Goal: Check status

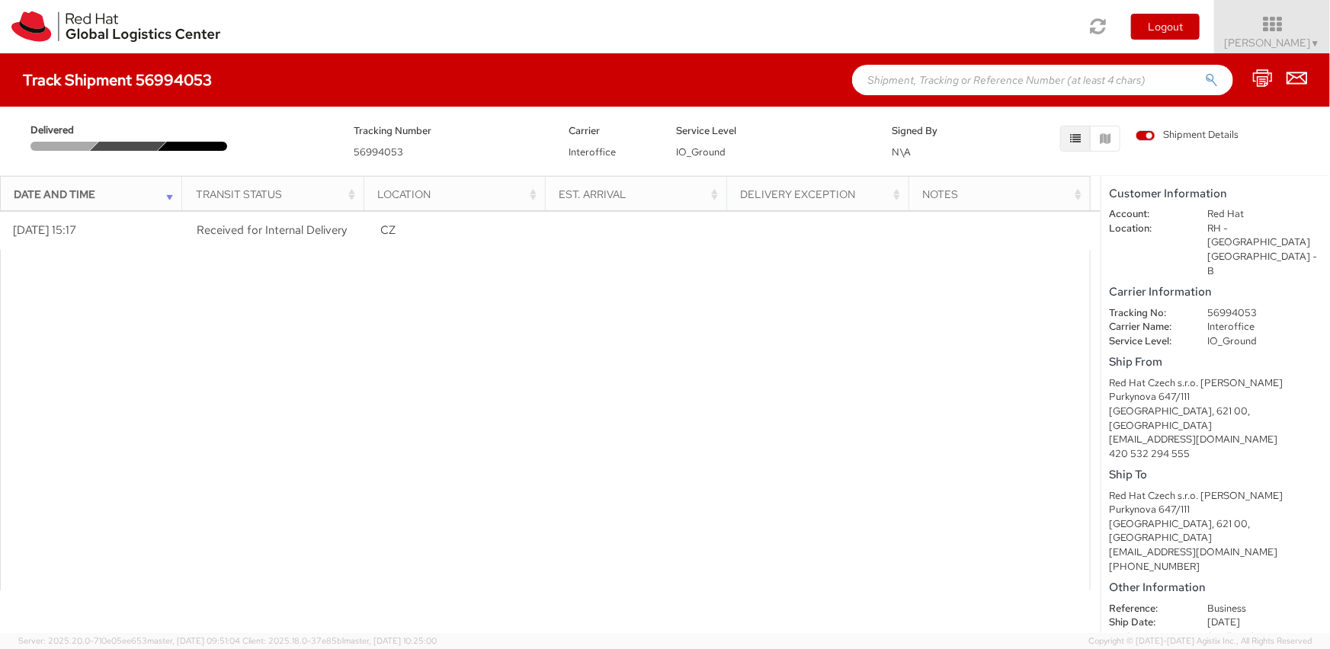
scroll to position [11, 0]
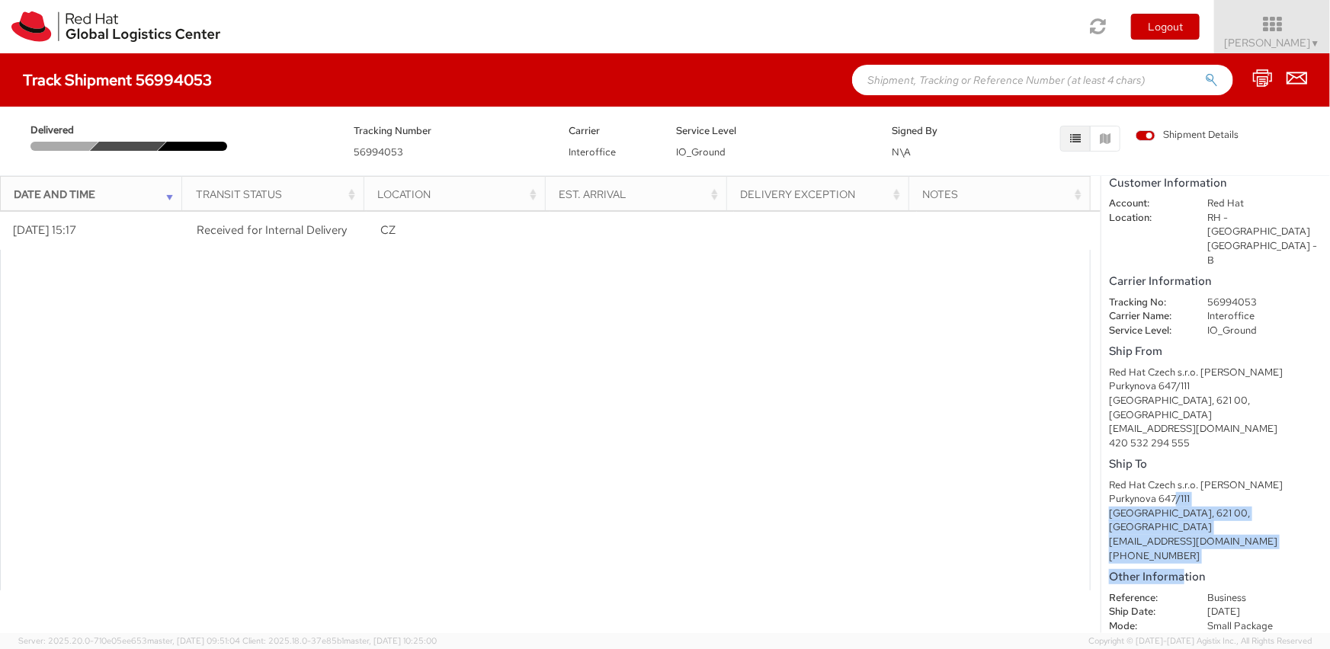
drag, startPoint x: 1183, startPoint y: 520, endPoint x: 1174, endPoint y: 450, distance: 70.0
click at [1170, 450] on shipment-details "Customer Information Account: Red Hat Location: [GEOGRAPHIC_DATA] - [GEOGRAPHIC…" at bounding box center [1215, 404] width 229 height 457
click at [1170, 492] on div "Purkynova 647/111" at bounding box center [1215, 499] width 213 height 14
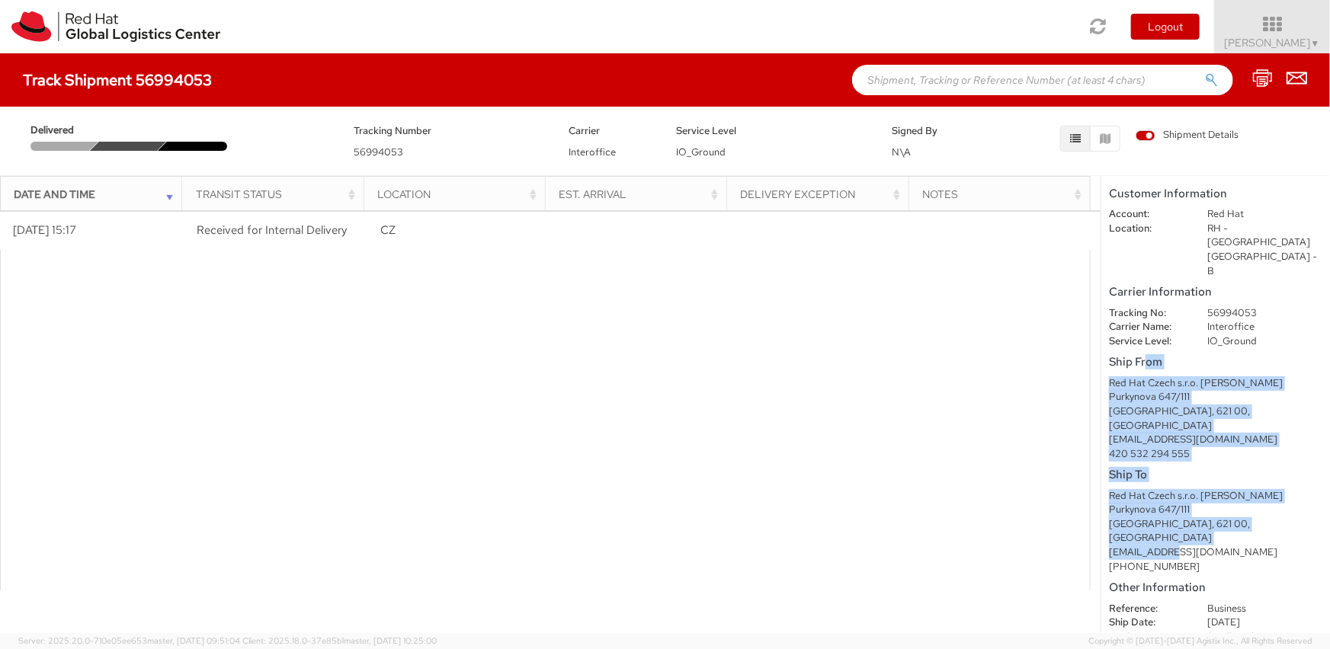
drag, startPoint x: 1148, startPoint y: 334, endPoint x: 1169, endPoint y: 495, distance: 162.9
click at [1169, 495] on shipment-details "Customer Information Account: Red Hat Location: [GEOGRAPHIC_DATA] - [GEOGRAPHIC…" at bounding box center [1215, 404] width 229 height 457
click at [1169, 546] on div "[EMAIL_ADDRESS][DOMAIN_NAME]" at bounding box center [1215, 553] width 213 height 14
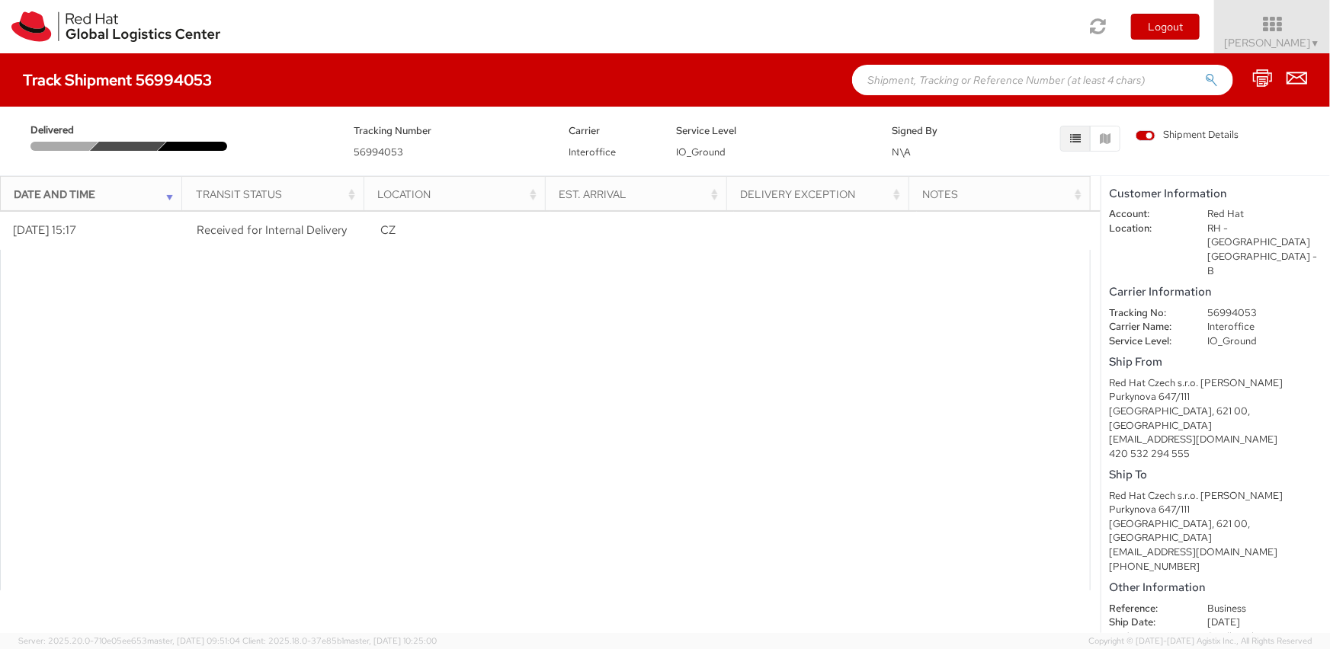
click at [1169, 546] on div "[EMAIL_ADDRESS][DOMAIN_NAME]" at bounding box center [1215, 553] width 213 height 14
drag, startPoint x: 1148, startPoint y: 450, endPoint x: 1130, endPoint y: 453, distance: 18.5
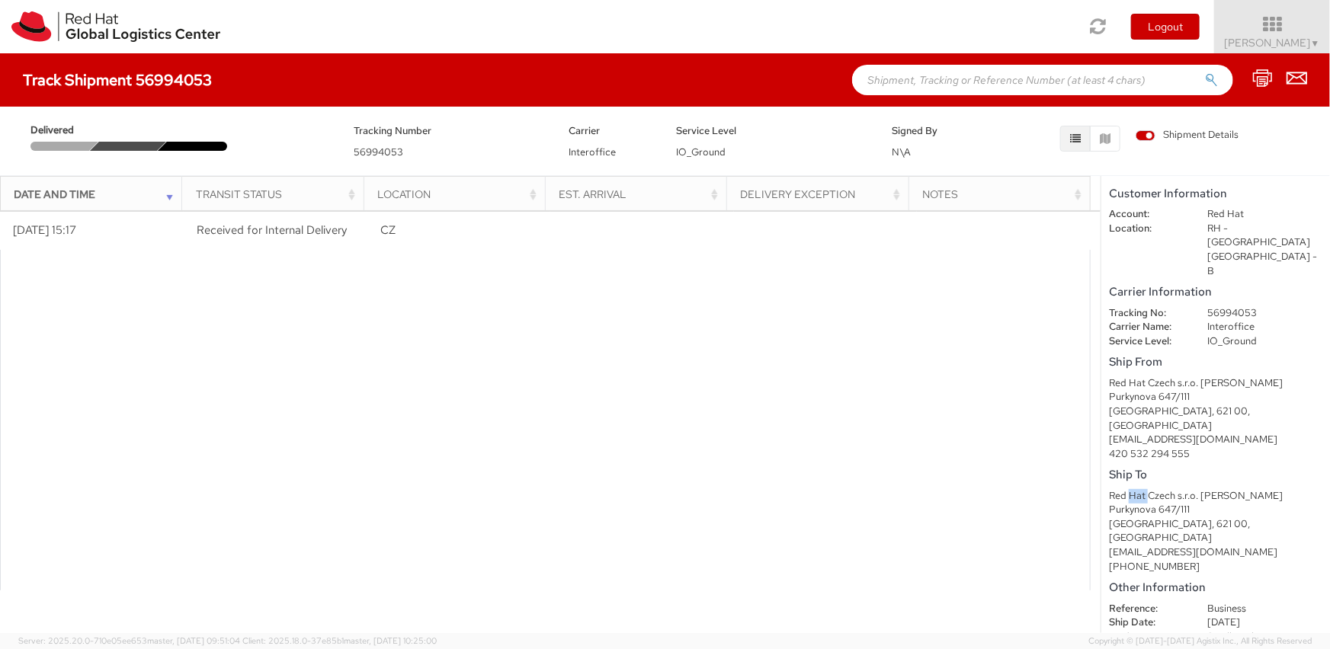
click at [1130, 489] on div "Red Hat Czech s.r.o. [PERSON_NAME]" at bounding box center [1215, 496] width 213 height 14
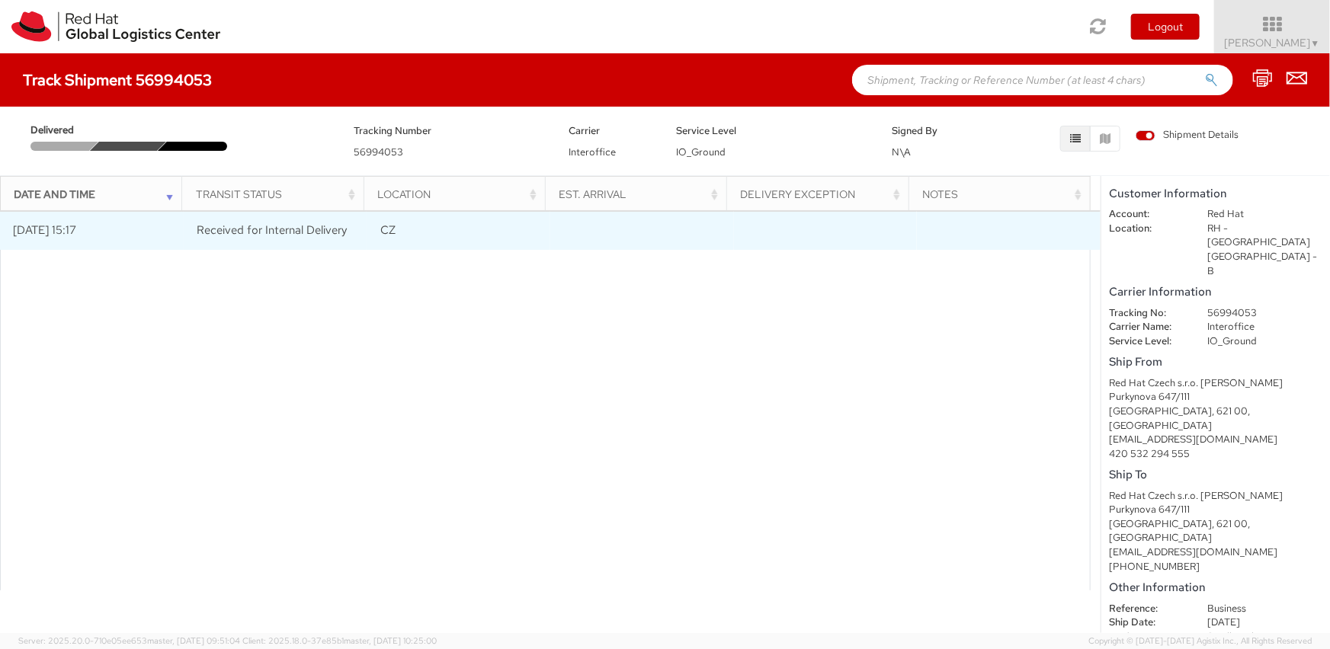
click at [322, 223] on span "Received for Internal Delivery" at bounding box center [272, 230] width 150 height 15
click at [107, 229] on td "[DATE] 15:17" at bounding box center [92, 231] width 184 height 38
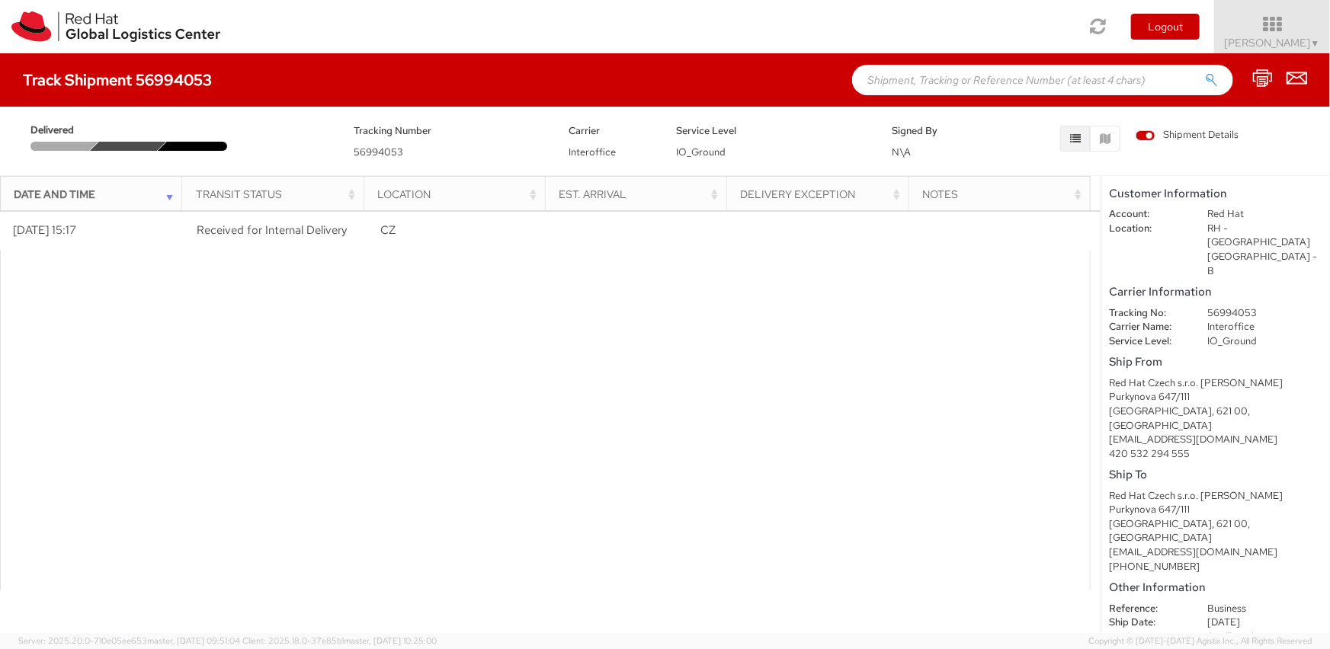
click at [162, 146] on div at bounding box center [196, 146] width 77 height 9
